Goal: Contribute content: Add original content to the website for others to see

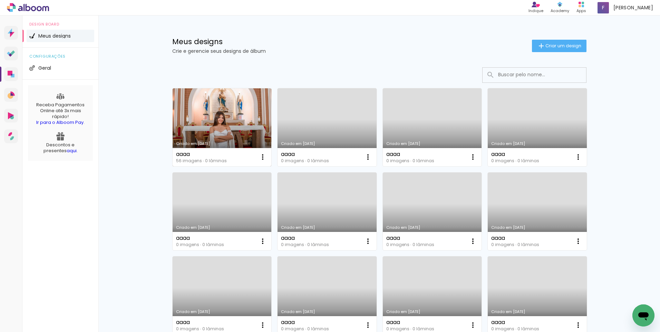
click at [205, 120] on link "[PERSON_NAME] [DATE]" at bounding box center [222, 127] width 99 height 78
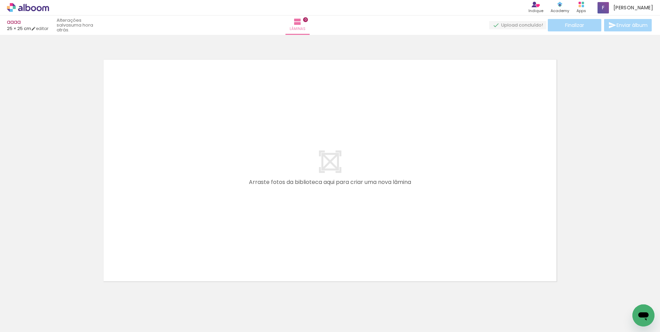
scroll to position [0, 1564]
click at [32, 323] on span "Adicionar Fotos" at bounding box center [24, 323] width 21 height 8
click at [0, 0] on input "file" at bounding box center [0, 0] width 0 height 0
click at [104, 150] on quentale-layouter at bounding box center [330, 170] width 463 height 231
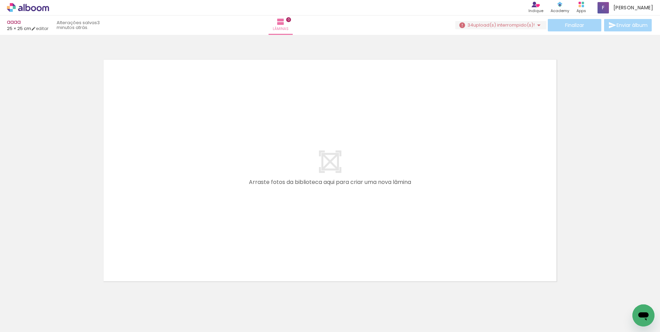
click at [499, 27] on span "upload(s) interrompido(s)!" at bounding box center [503, 25] width 61 height 7
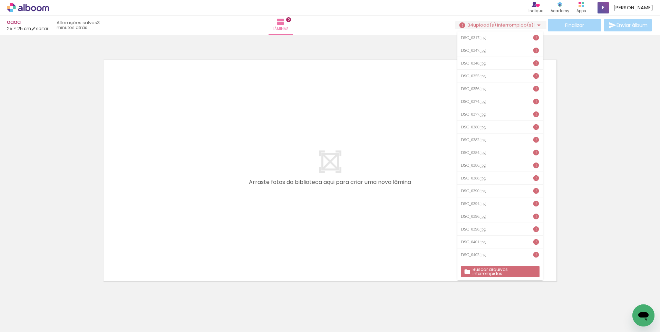
click at [0, 0] on slot "Buscar arquivos interrompidos" at bounding box center [0, 0] width 0 height 0
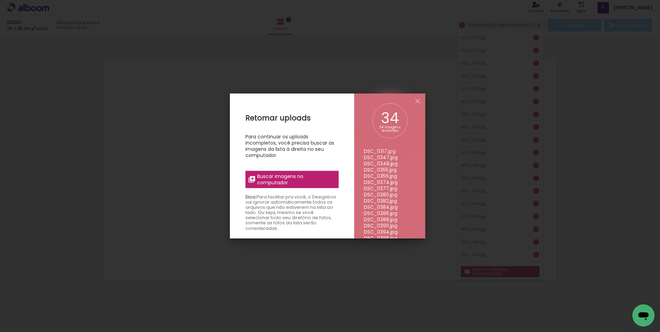
click at [287, 180] on span "Buscar imagens no computador" at bounding box center [295, 179] width 77 height 12
click at [0, 0] on input "file" at bounding box center [0, 0] width 0 height 0
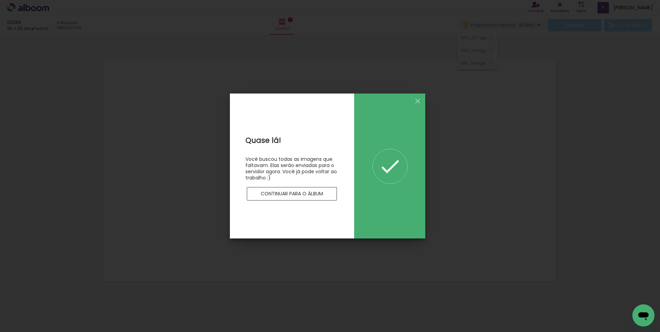
click at [0, 0] on slot "Continuar para o álbum" at bounding box center [0, 0] width 0 height 0
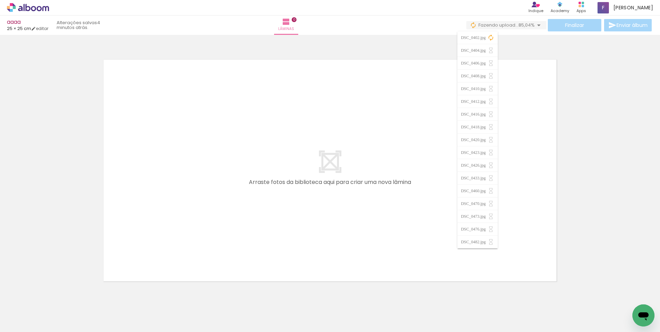
scroll to position [0, 4309]
click at [16, 323] on span "Adicionar Fotos" at bounding box center [24, 323] width 21 height 8
click at [0, 0] on input "file" at bounding box center [0, 0] width 0 height 0
click at [446, 111] on quentale-layouter at bounding box center [330, 170] width 463 height 231
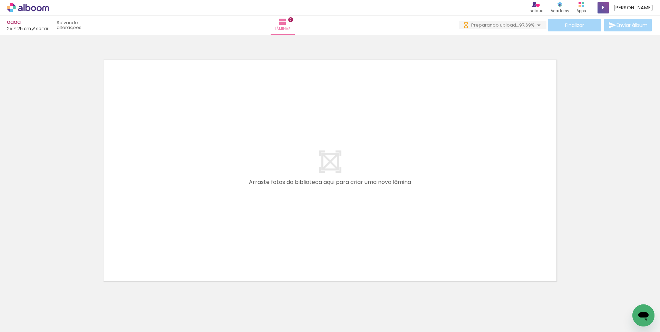
click at [594, 120] on div at bounding box center [330, 161] width 660 height 249
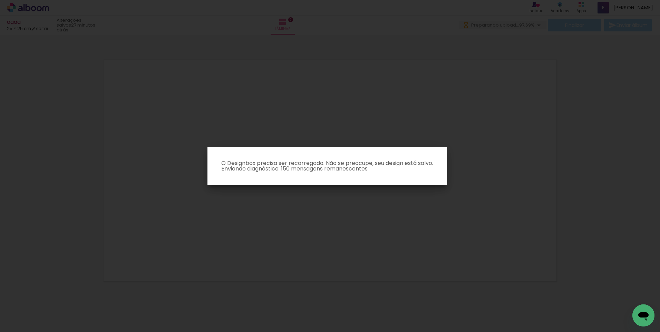
scroll to position [0, 4309]
click at [347, 229] on iron-overlay-backdrop at bounding box center [330, 166] width 660 height 332
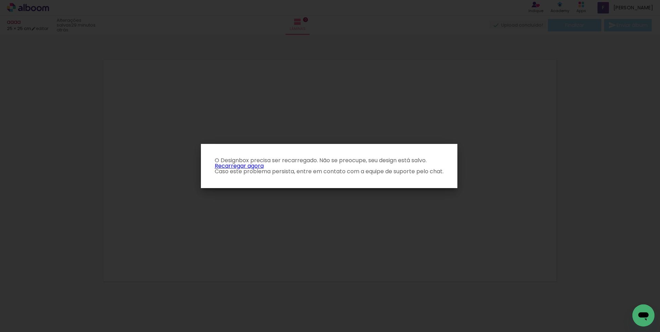
click at [258, 165] on link "Recarregar agora" at bounding box center [239, 166] width 49 height 8
click at [252, 166] on link "Recarregar agora" at bounding box center [239, 166] width 49 height 8
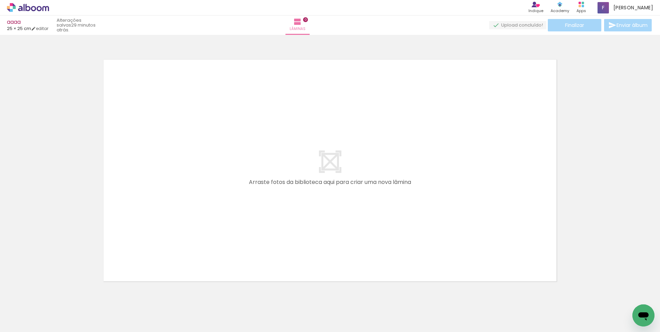
scroll to position [0, 4309]
click at [13, 320] on iron-icon at bounding box center [10, 323] width 8 height 8
click at [0, 0] on input "file" at bounding box center [0, 0] width 0 height 0
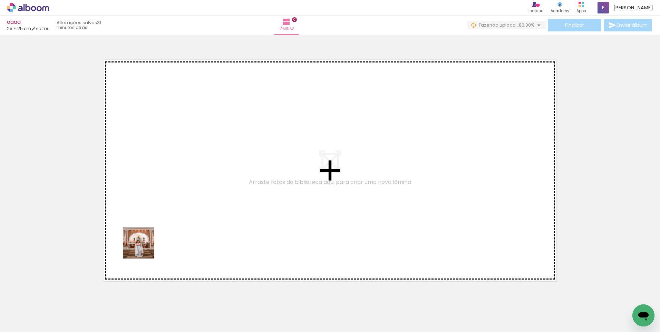
drag, startPoint x: 98, startPoint y: 289, endPoint x: 142, endPoint y: 307, distance: 47.1
click at [195, 181] on quentale-workspace at bounding box center [330, 166] width 660 height 332
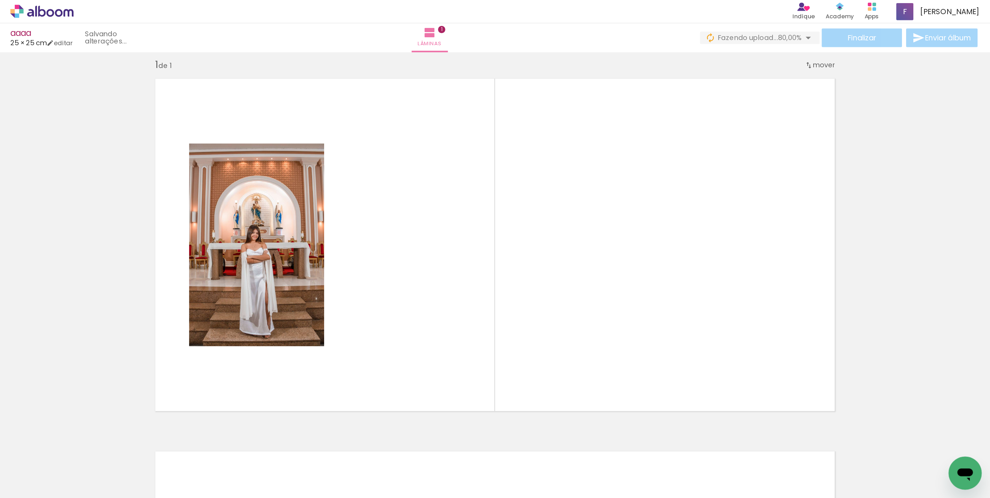
scroll to position [9, 0]
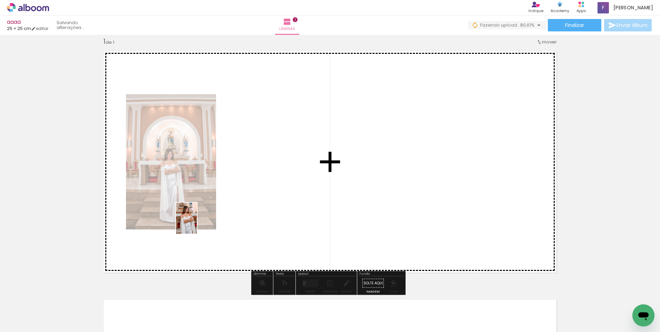
drag, startPoint x: 117, startPoint y: 300, endPoint x: 188, endPoint y: 286, distance: 72.8
click at [217, 212] on quentale-workspace at bounding box center [330, 166] width 660 height 332
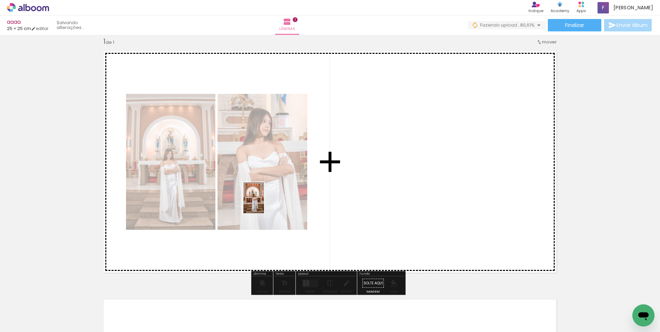
drag, startPoint x: 146, startPoint y: 320, endPoint x: 264, endPoint y: 203, distance: 167.0
click at [264, 203] on quentale-workspace at bounding box center [330, 166] width 660 height 332
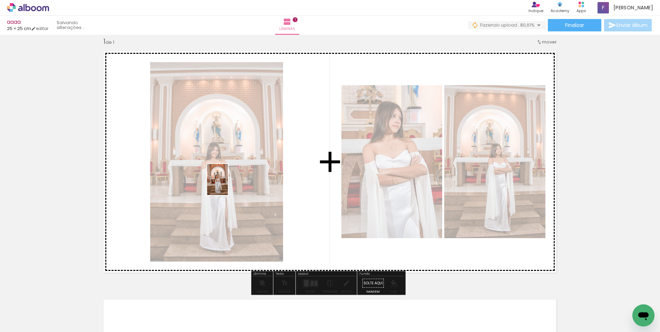
drag, startPoint x: 186, startPoint y: 318, endPoint x: 228, endPoint y: 184, distance: 140.2
click at [228, 184] on quentale-workspace at bounding box center [330, 166] width 660 height 332
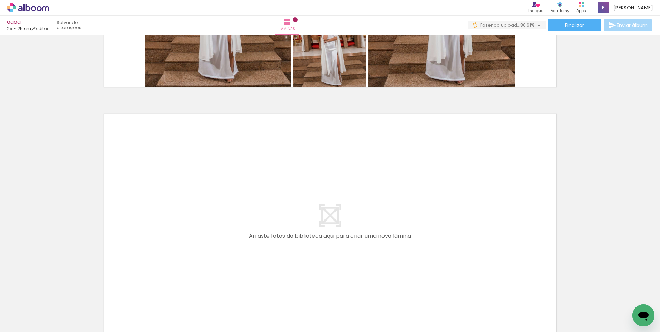
scroll to position [196, 0]
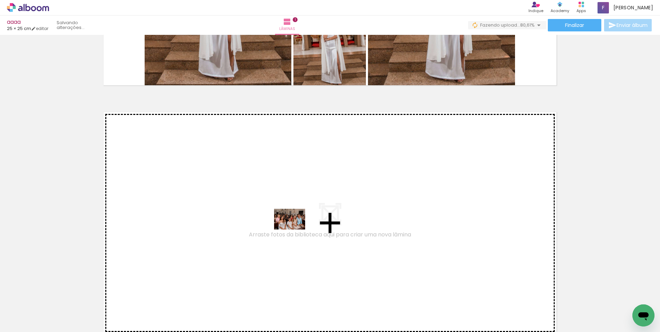
drag, startPoint x: 309, startPoint y: 315, endPoint x: 295, endPoint y: 230, distance: 86.8
click at [295, 230] on quentale-workspace at bounding box center [330, 166] width 660 height 332
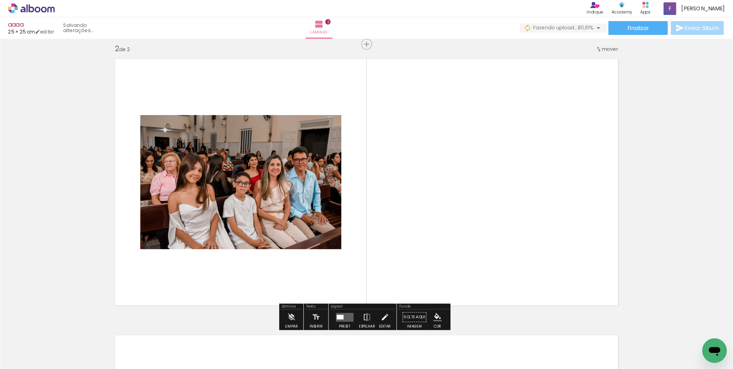
scroll to position [257, 0]
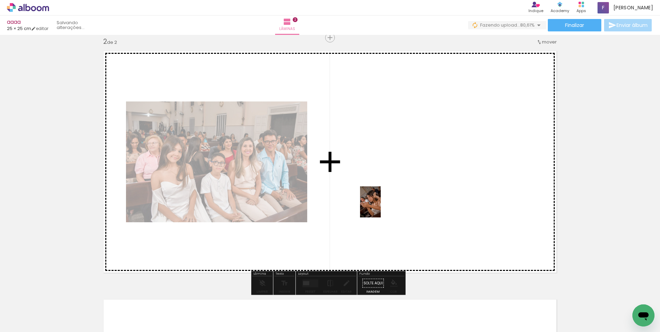
drag, startPoint x: 382, startPoint y: 310, endPoint x: 420, endPoint y: 287, distance: 44.3
click at [380, 186] on quentale-workspace at bounding box center [330, 166] width 660 height 332
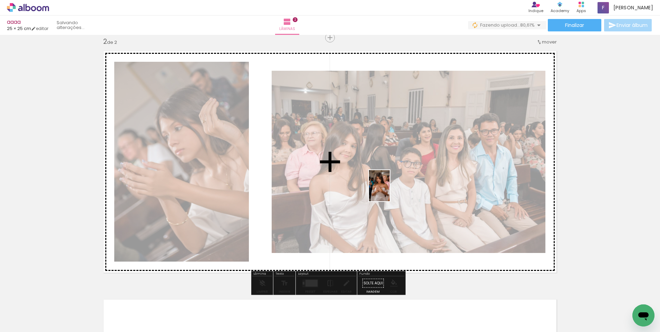
drag, startPoint x: 421, startPoint y: 312, endPoint x: 445, endPoint y: 275, distance: 44.4
click at [388, 180] on quentale-workspace at bounding box center [330, 166] width 660 height 332
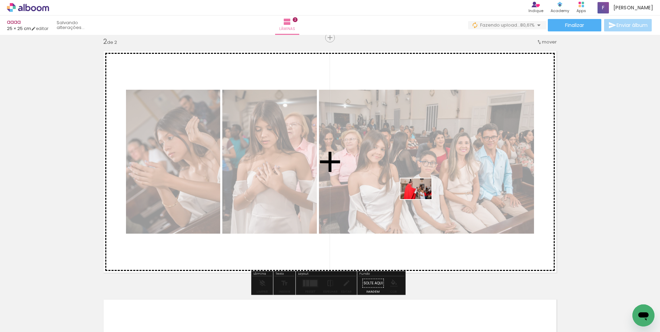
drag, startPoint x: 462, startPoint y: 317, endPoint x: 421, endPoint y: 198, distance: 125.2
click at [421, 198] on quentale-workspace at bounding box center [330, 166] width 660 height 332
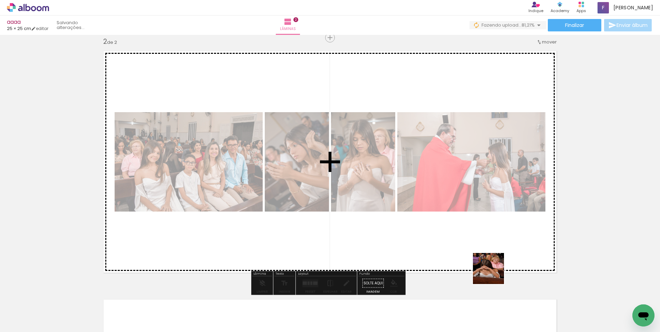
drag, startPoint x: 494, startPoint y: 317, endPoint x: 494, endPoint y: 214, distance: 102.5
click at [494, 214] on quentale-workspace at bounding box center [330, 166] width 660 height 332
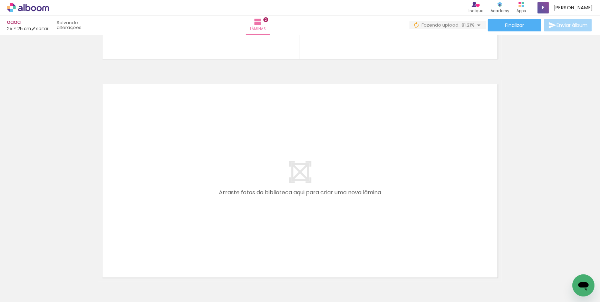
scroll to position [0, 404]
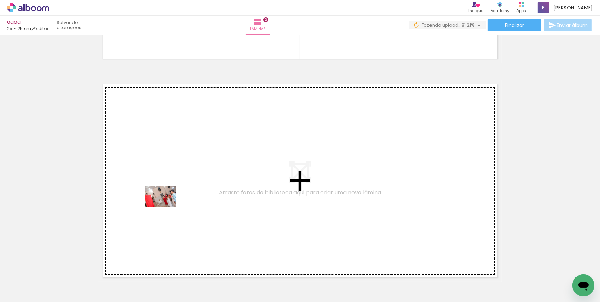
drag, startPoint x: 132, startPoint y: 279, endPoint x: 167, endPoint y: 205, distance: 82.5
click at [167, 205] on quentale-workspace at bounding box center [300, 151] width 600 height 302
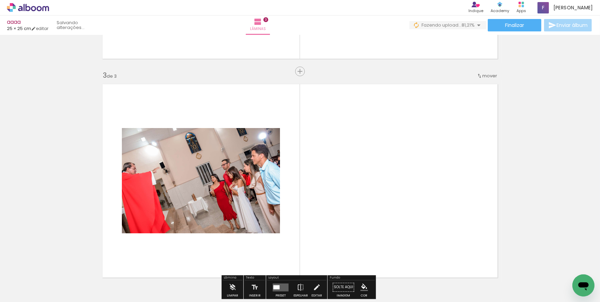
scroll to position [446, 0]
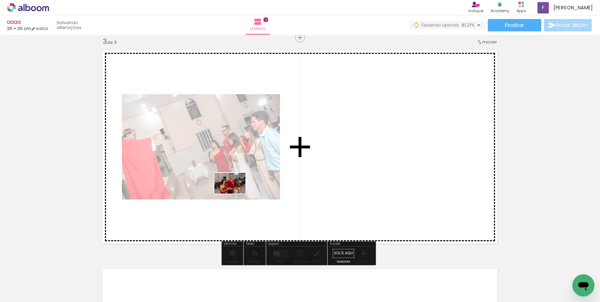
drag, startPoint x: 214, startPoint y: 284, endPoint x: 274, endPoint y: 281, distance: 60.5
click at [235, 194] on quentale-workspace at bounding box center [300, 151] width 600 height 302
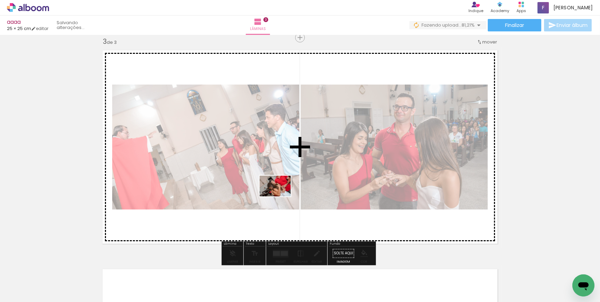
drag, startPoint x: 286, startPoint y: 280, endPoint x: 301, endPoint y: 225, distance: 56.3
click at [281, 195] on quentale-workspace at bounding box center [300, 151] width 600 height 302
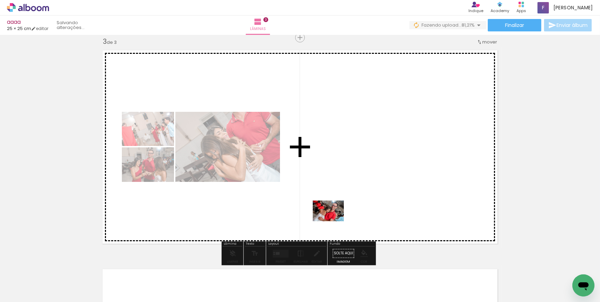
drag, startPoint x: 332, startPoint y: 285, endPoint x: 341, endPoint y: 196, distance: 89.5
click at [341, 196] on quentale-workspace at bounding box center [300, 151] width 600 height 302
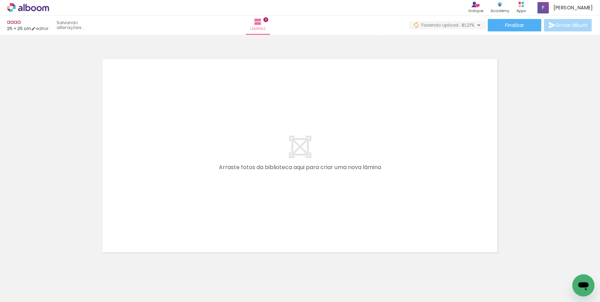
scroll to position [671, 0]
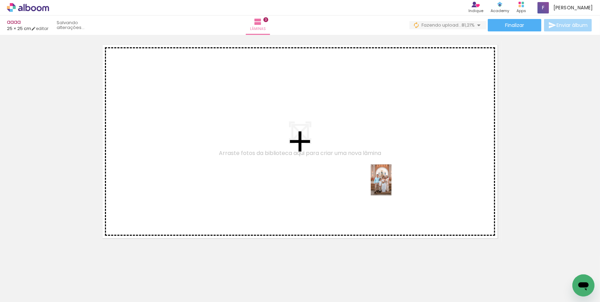
drag, startPoint x: 407, startPoint y: 285, endPoint x: 425, endPoint y: 265, distance: 26.2
click at [391, 185] on quentale-workspace at bounding box center [300, 151] width 600 height 302
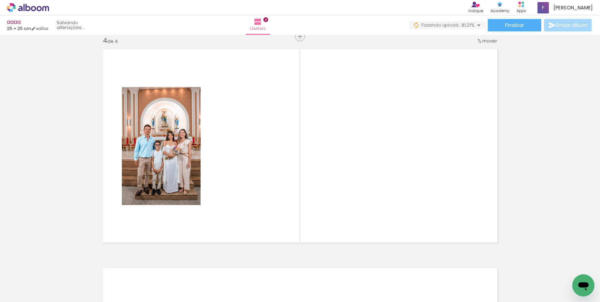
scroll to position [665, 0]
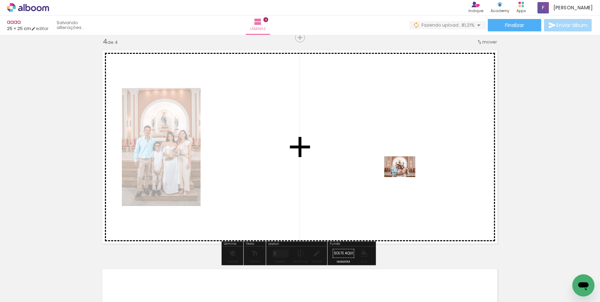
drag, startPoint x: 435, startPoint y: 255, endPoint x: 469, endPoint y: 253, distance: 34.2
click at [405, 177] on quentale-workspace at bounding box center [300, 151] width 600 height 302
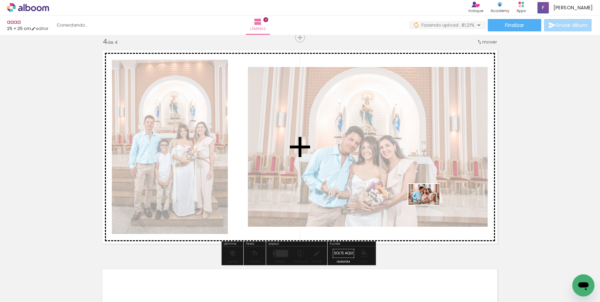
drag, startPoint x: 481, startPoint y: 287, endPoint x: 429, endPoint y: 204, distance: 98.1
click at [429, 204] on quentale-workspace at bounding box center [300, 151] width 600 height 302
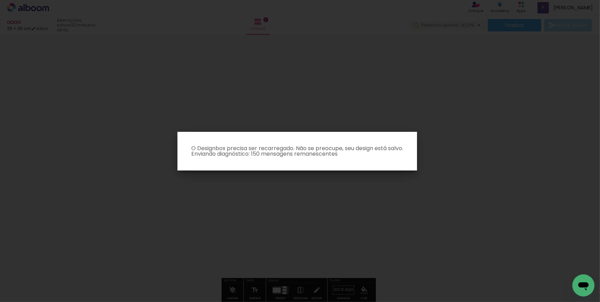
scroll to position [409, 0]
click at [275, 151] on p "O Designbox precisa ser recarregado. Não se preocupe, seu design está salvo. En…" at bounding box center [297, 151] width 229 height 11
click at [320, 183] on iron-overlay-backdrop at bounding box center [300, 151] width 600 height 302
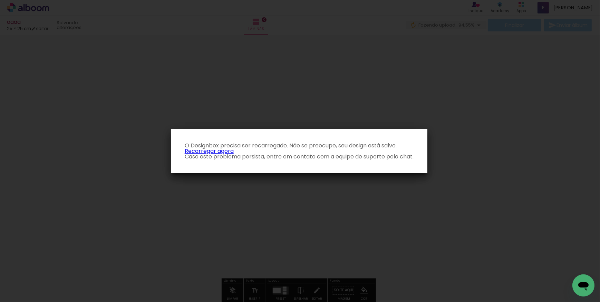
click at [320, 183] on iron-overlay-backdrop at bounding box center [300, 151] width 600 height 302
click at [223, 149] on link "Recarregar agora" at bounding box center [209, 151] width 49 height 8
click at [210, 149] on link "Recarregar agora" at bounding box center [209, 151] width 49 height 8
